Goal: Information Seeking & Learning: Learn about a topic

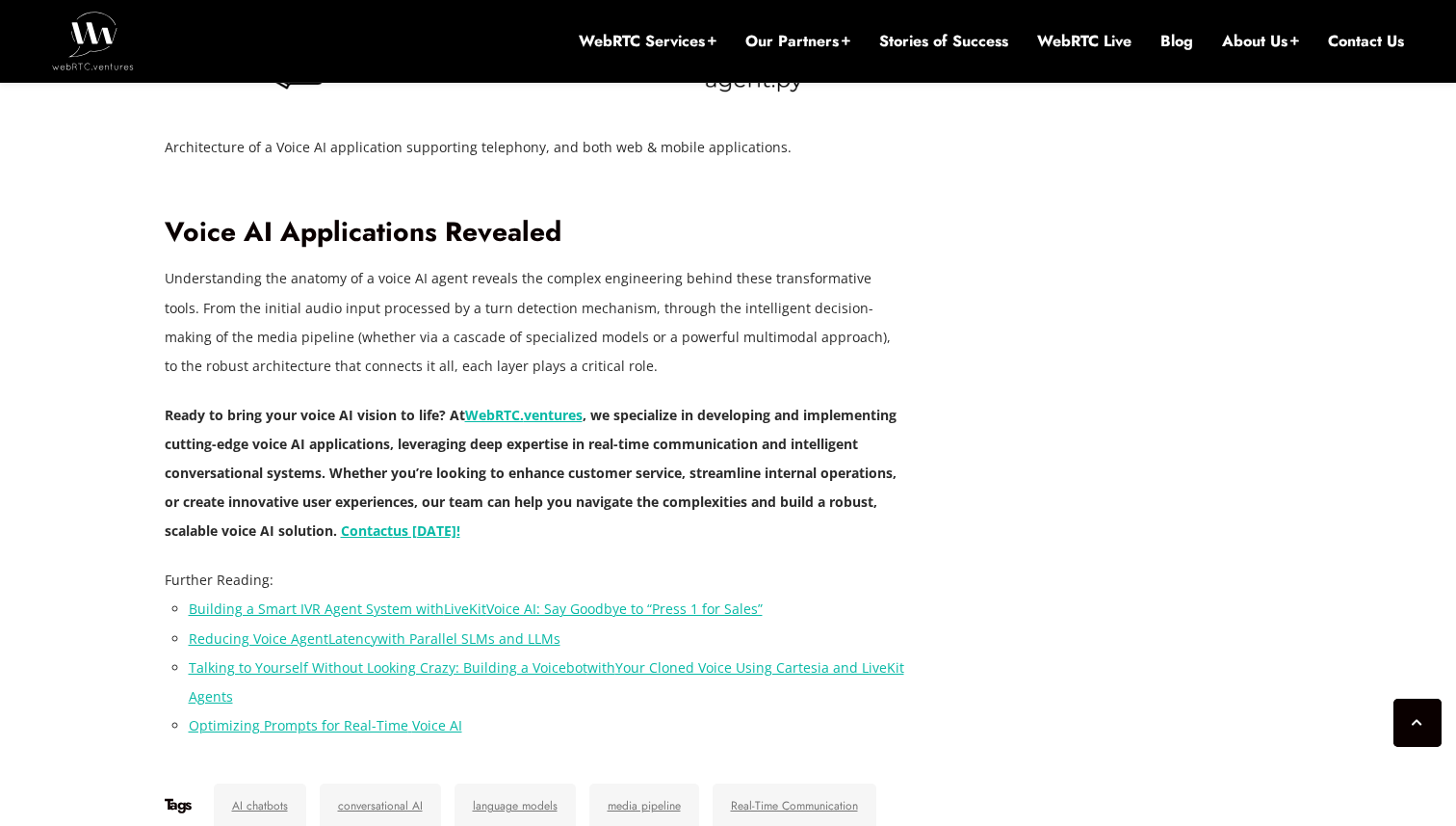
scroll to position [6539, 0]
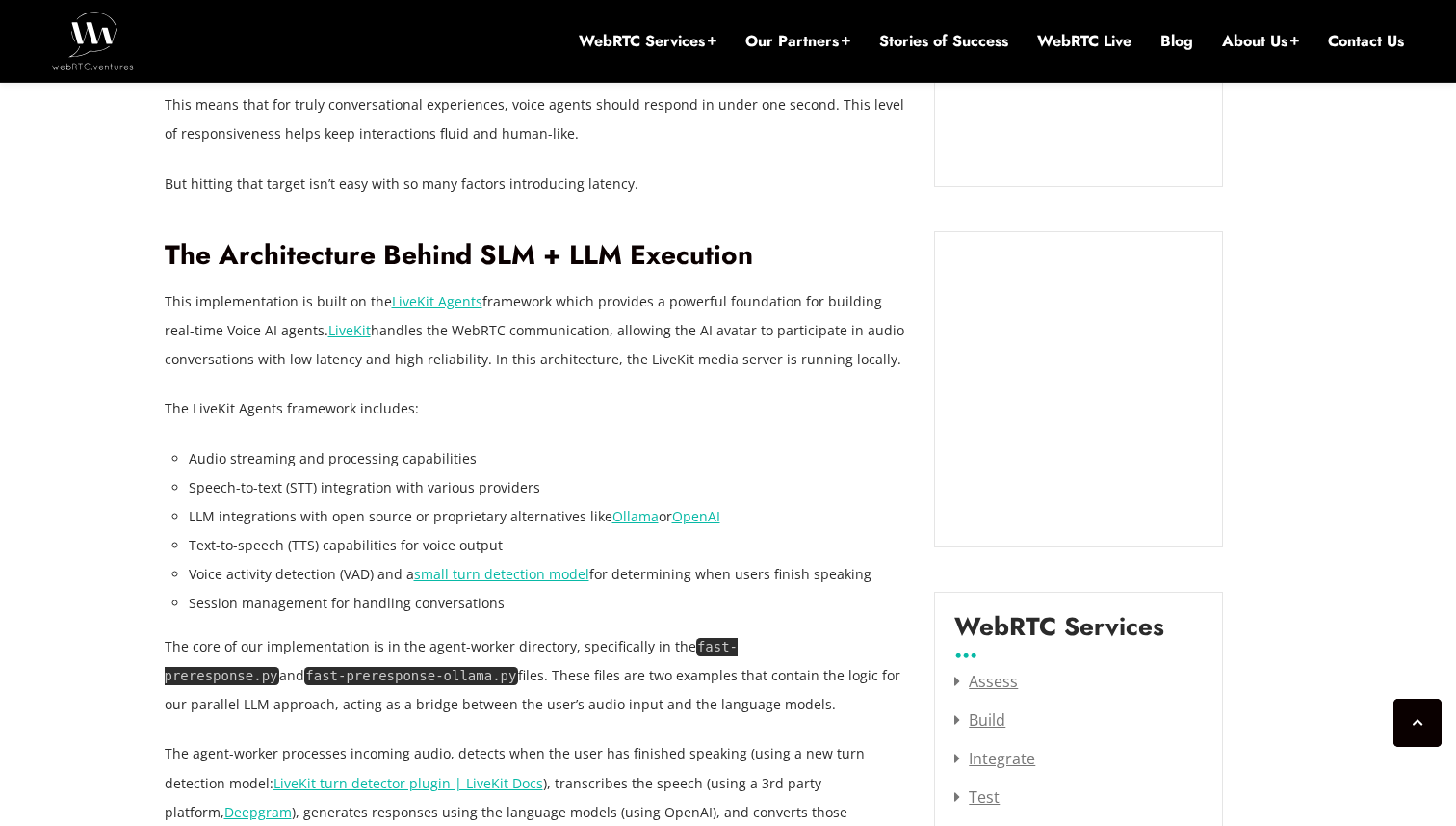
scroll to position [2133, 0]
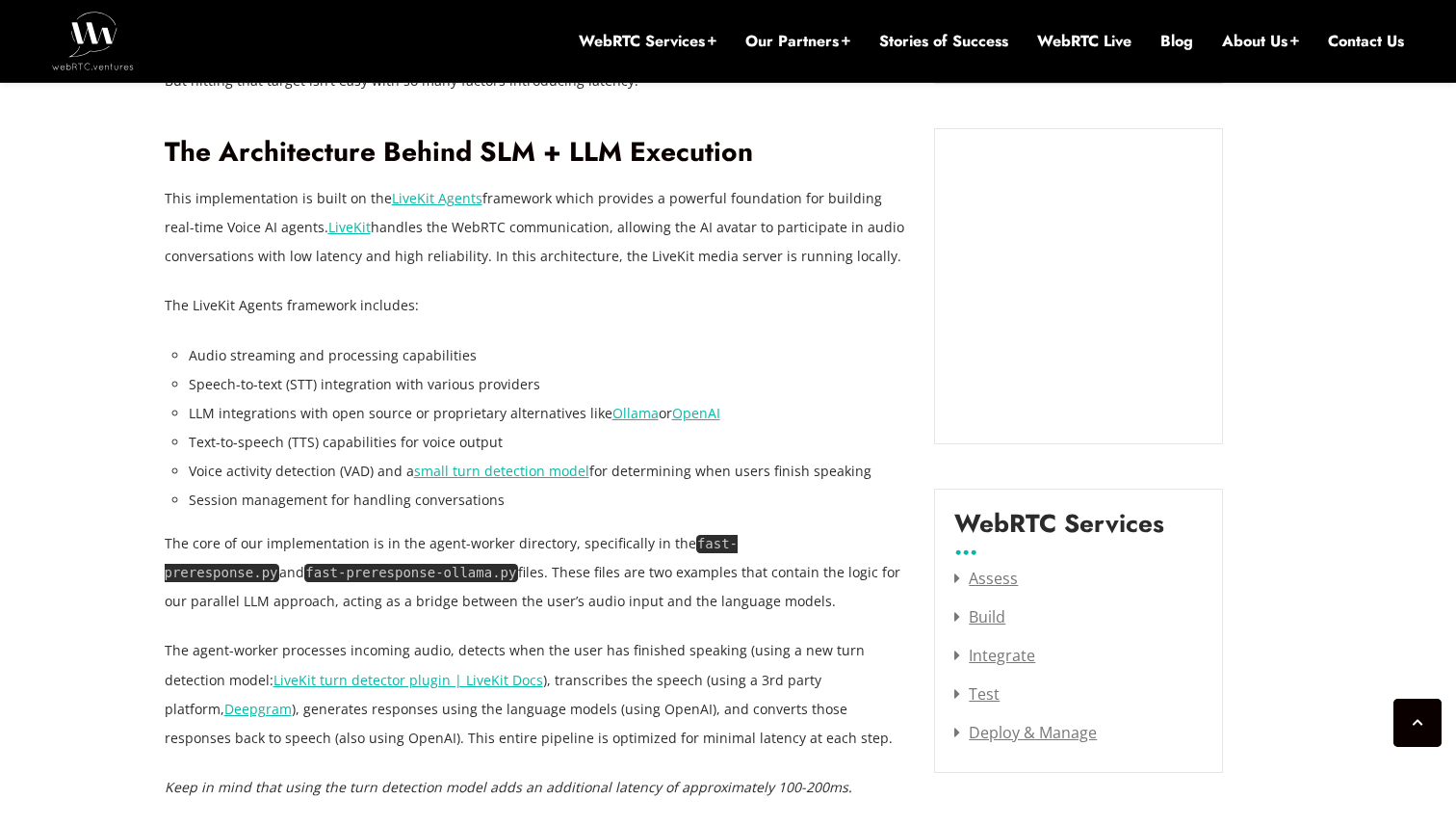
click at [522, 244] on p "This implementation is built on the LiveKit Agents framework which provides a p…" at bounding box center [536, 226] width 742 height 87
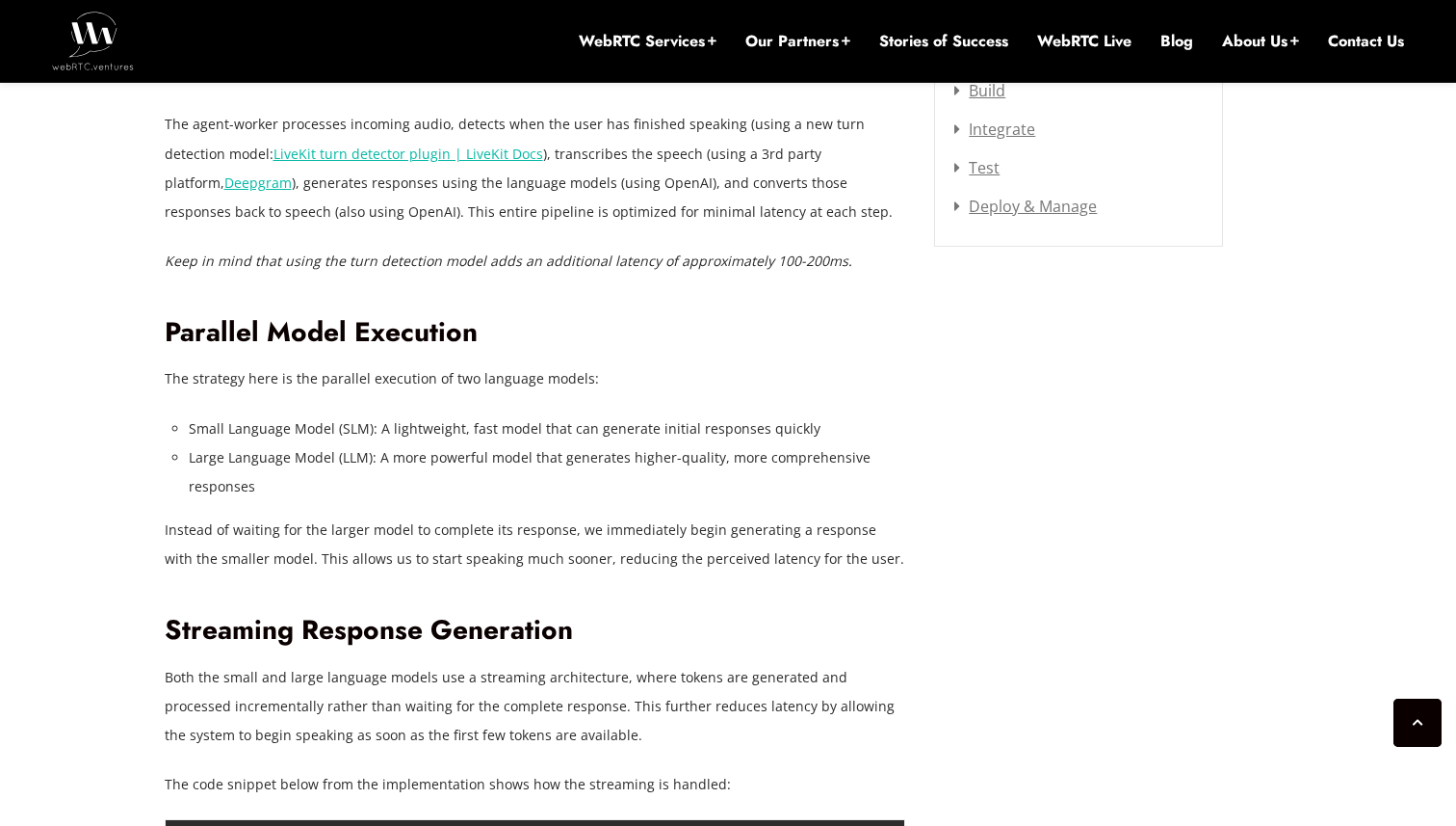
scroll to position [2691, 0]
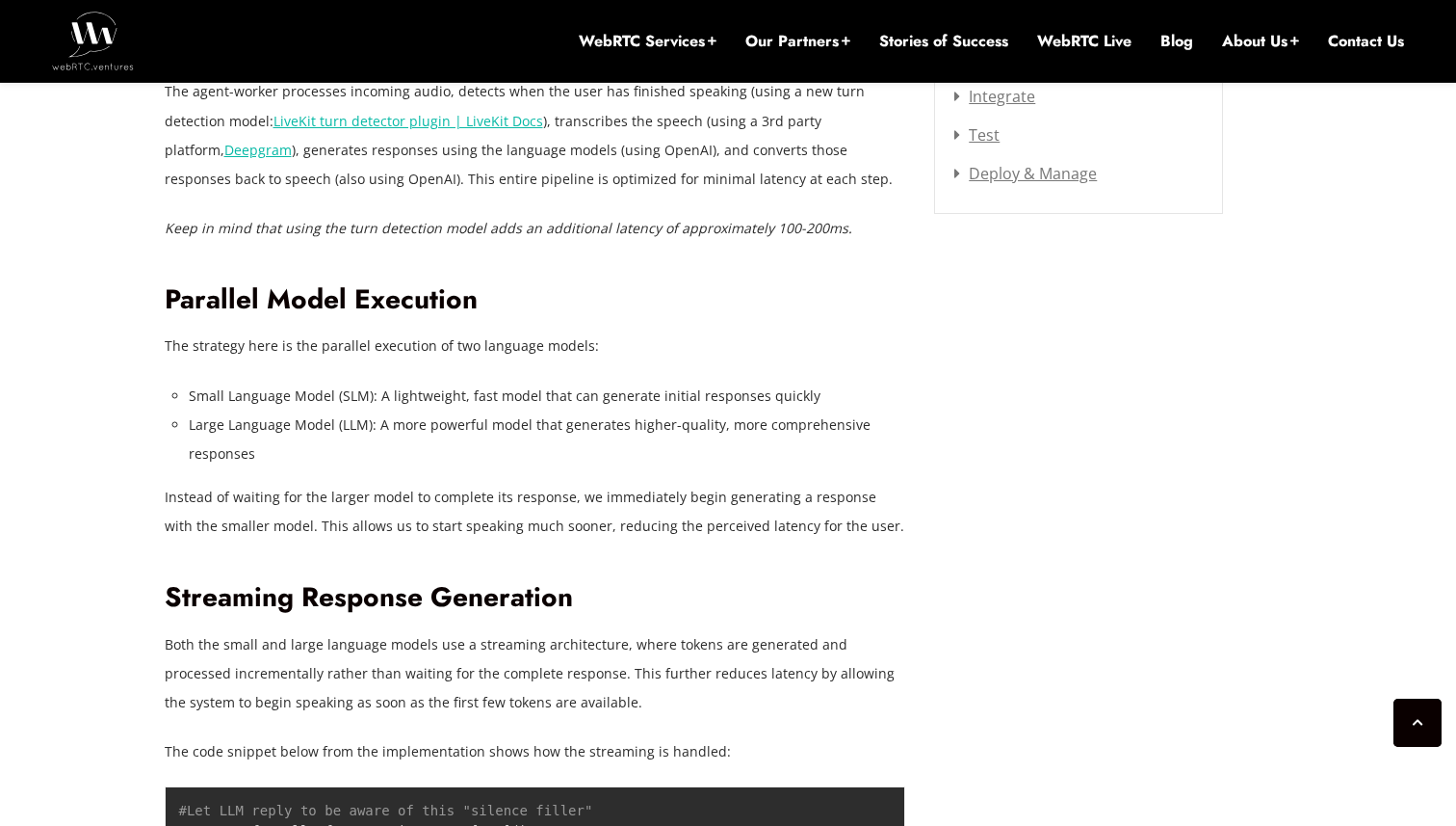
click at [511, 405] on li "Small Language Model (SLM): A lightweight, fast model that can generate initial…" at bounding box center [546, 395] width 717 height 29
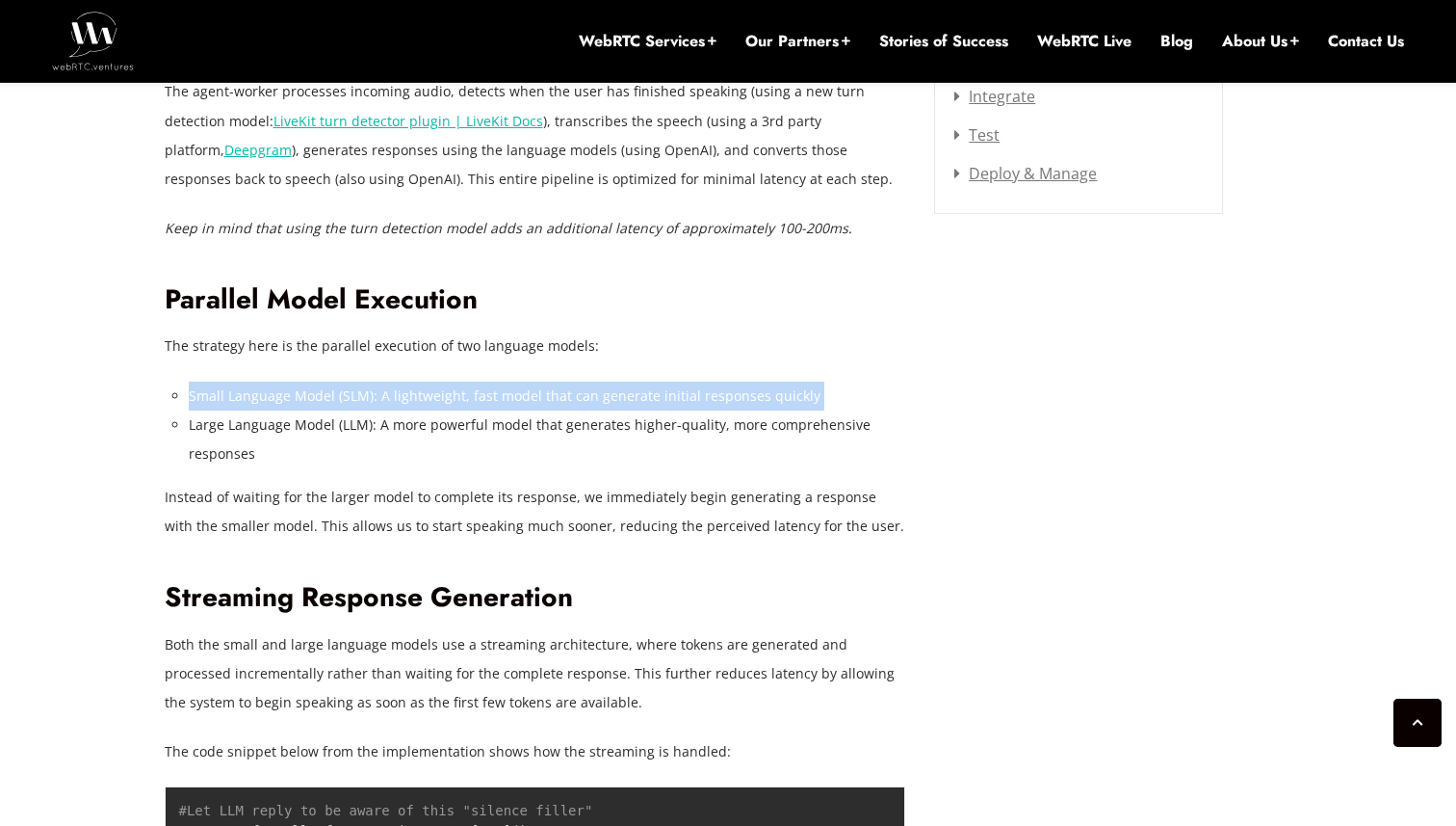
click at [519, 430] on li "Large Language Model (LLM): A more powerful model that generates higher-quality…" at bounding box center [546, 439] width 717 height 58
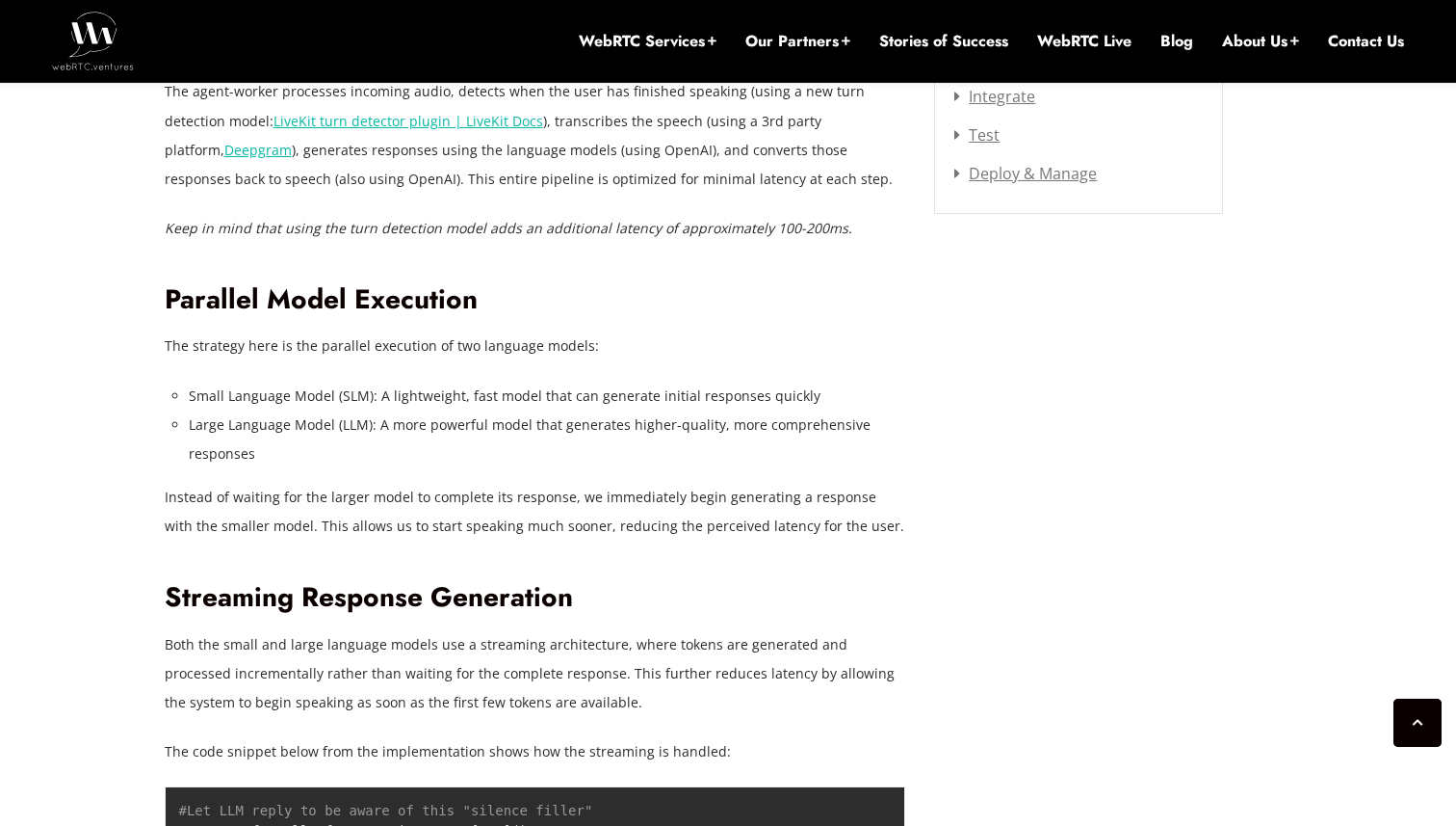
click at [519, 430] on li "Large Language Model (LLM): A more powerful model that generates higher-quality…" at bounding box center [546, 439] width 717 height 58
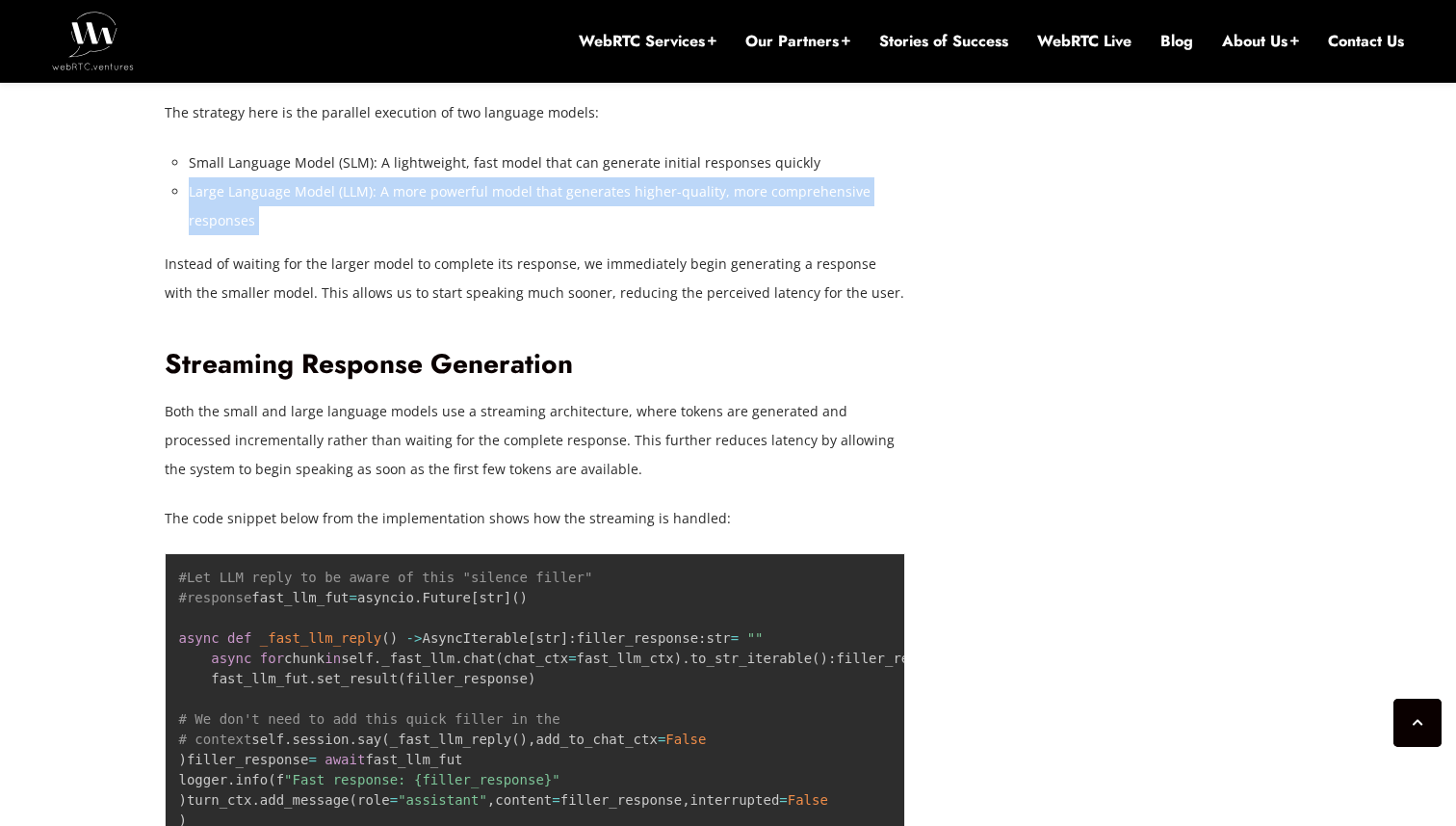
scroll to position [2943, 0]
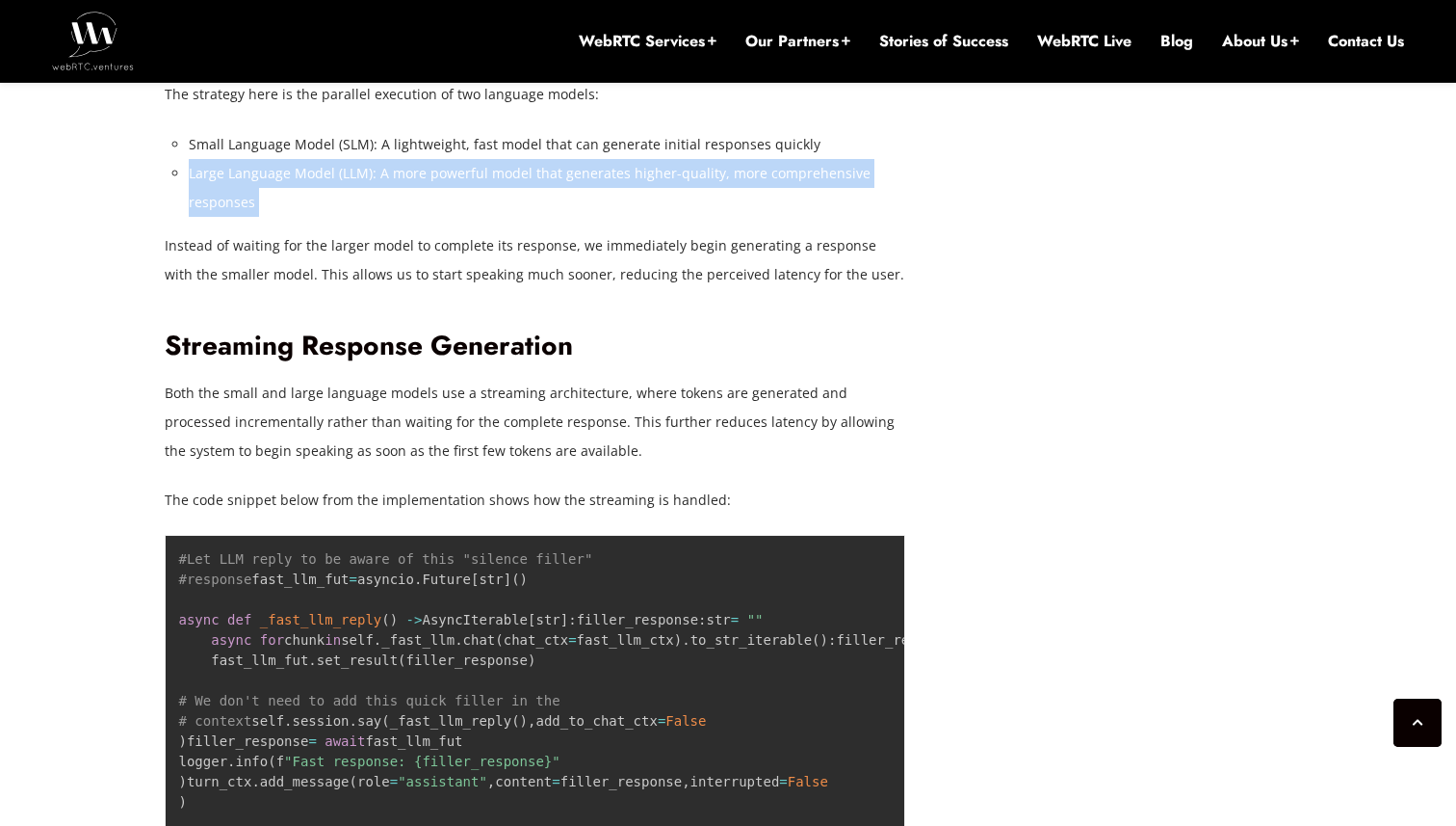
click at [522, 239] on p "Instead of waiting for the larger model to complete its response, we immediatel…" at bounding box center [536, 260] width 742 height 58
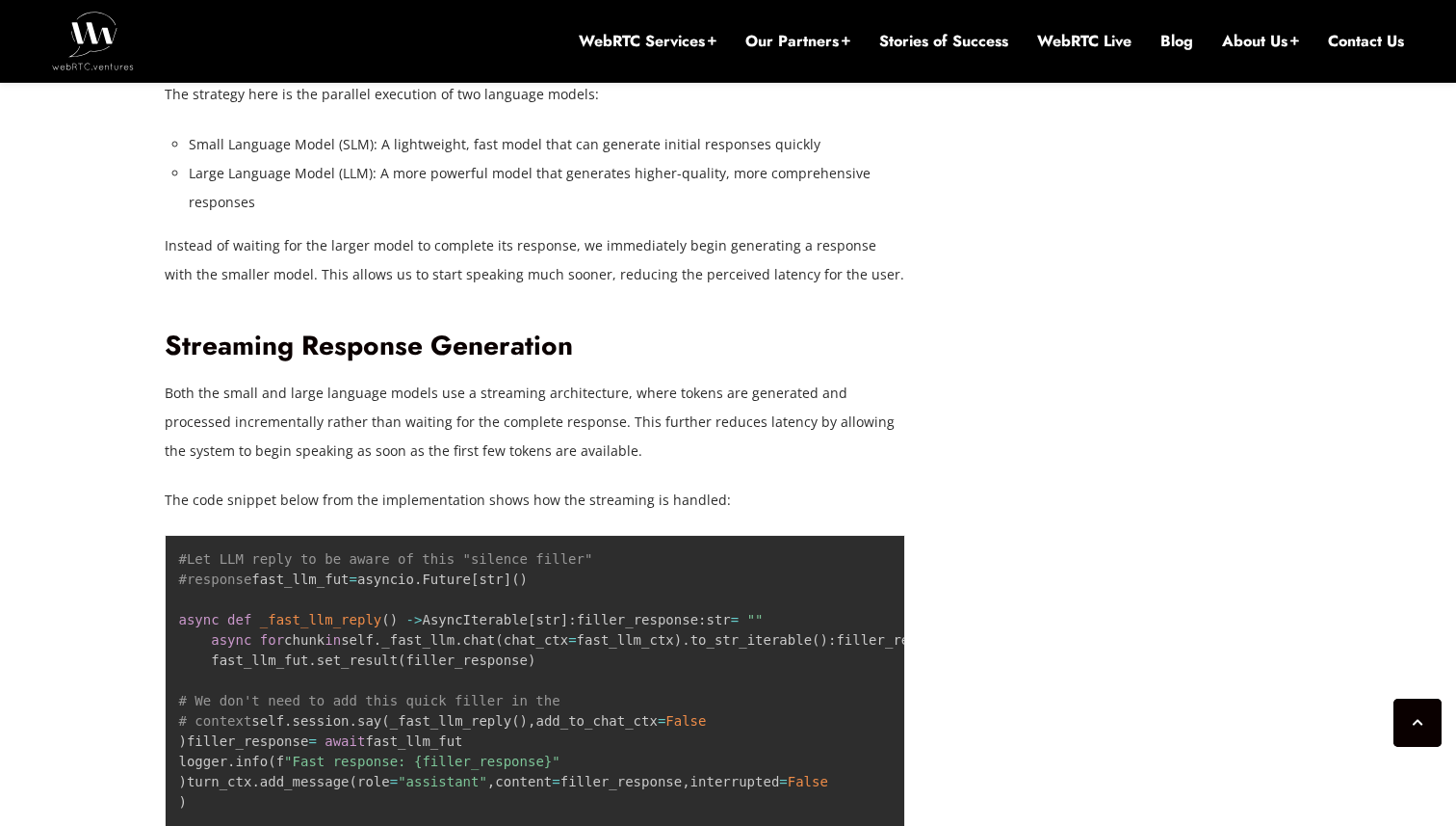
click at [522, 239] on p "Instead of waiting for the larger model to complete its response, we immediatel…" at bounding box center [536, 260] width 742 height 58
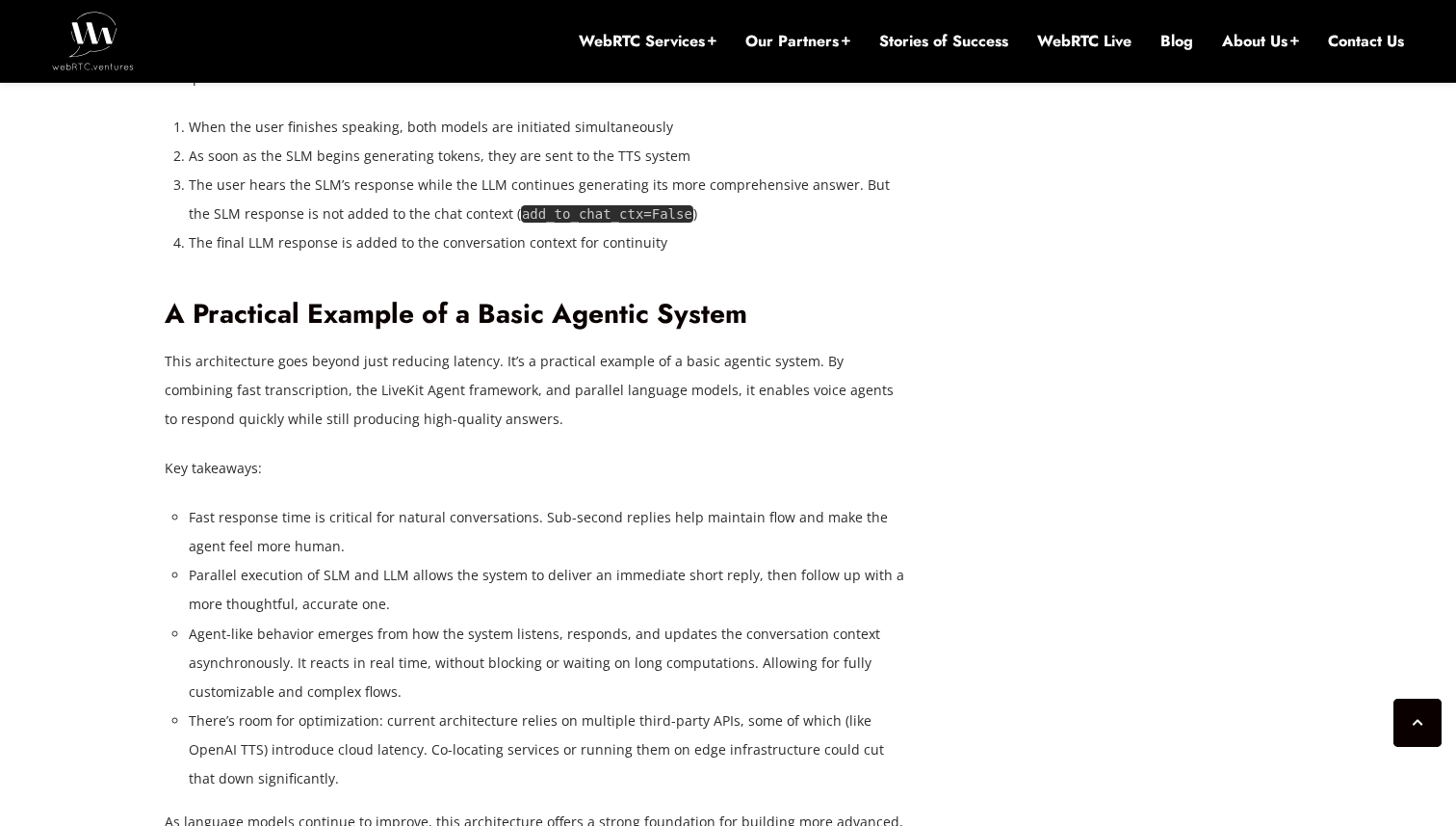
scroll to position [4888, 0]
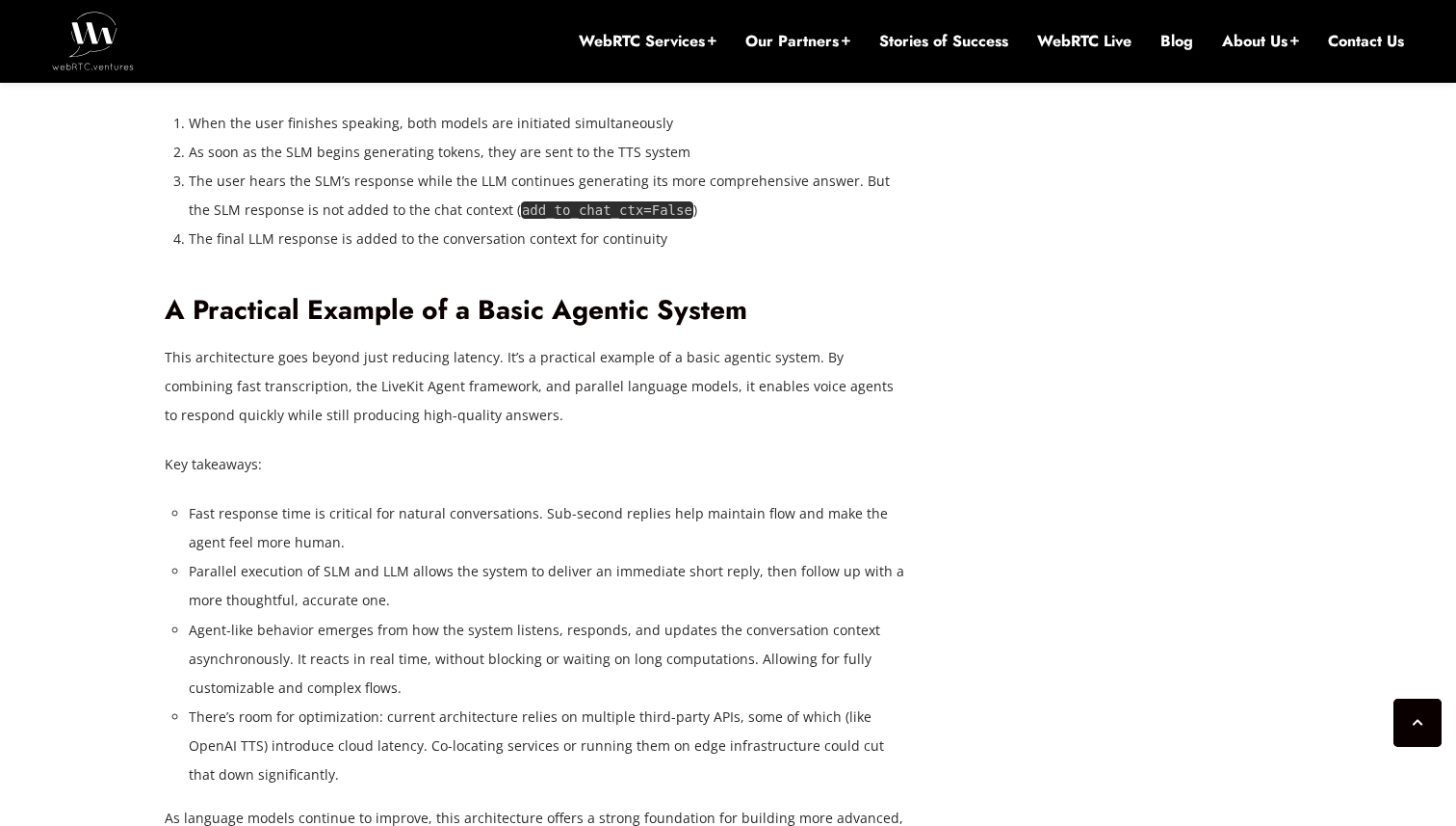
click at [562, 39] on p "The parallel execution is managed through Python’s asynchronous programming fea…" at bounding box center [536, 10] width 742 height 58
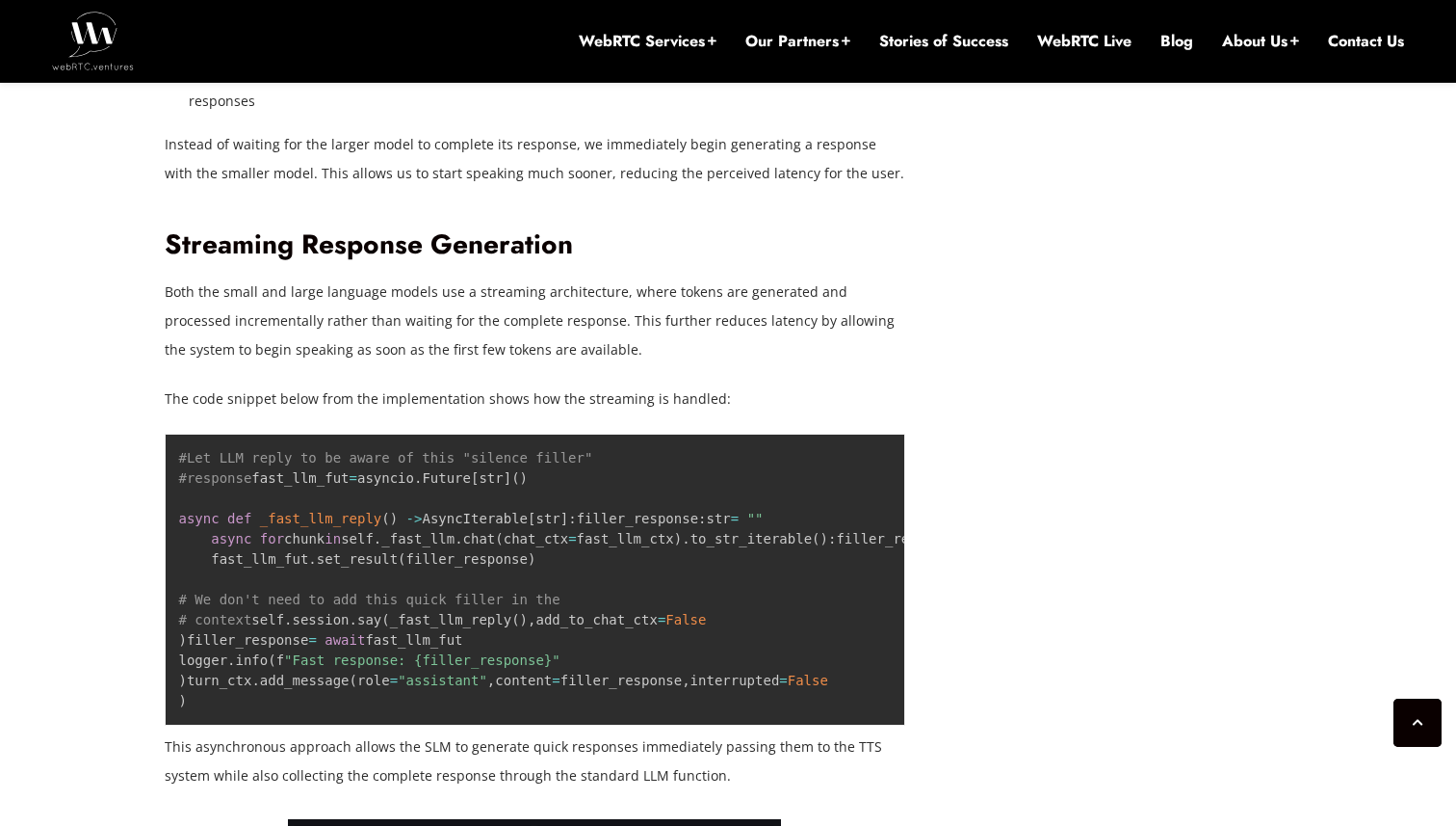
scroll to position [1375, 0]
